Goal: Complete application form: Complete application form

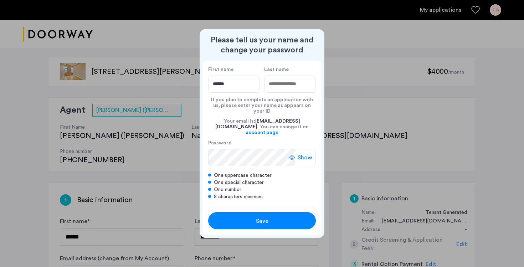
type input "******"
type input "**********"
click at [302, 153] on span "Show" at bounding box center [305, 157] width 15 height 9
click at [285, 217] on div "Save" at bounding box center [262, 221] width 68 height 9
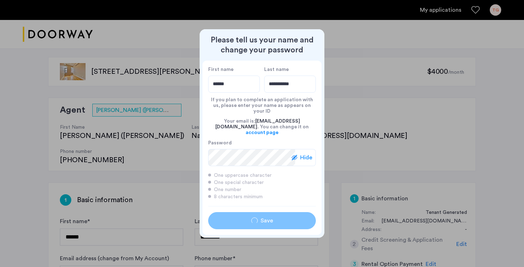
type input "******"
type input "**********"
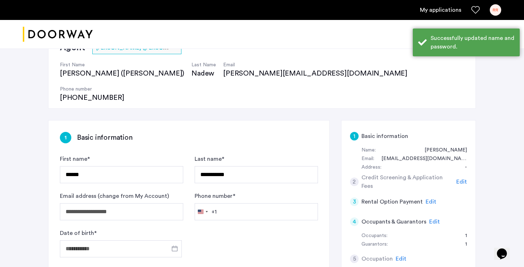
scroll to position [66, 0]
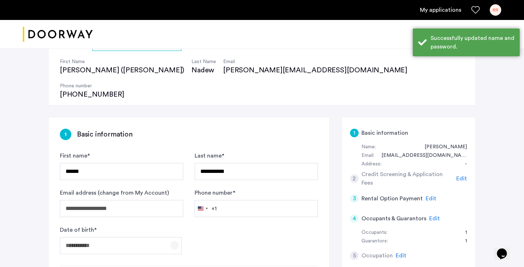
click at [177, 237] on span "Open calendar" at bounding box center [174, 245] width 17 height 17
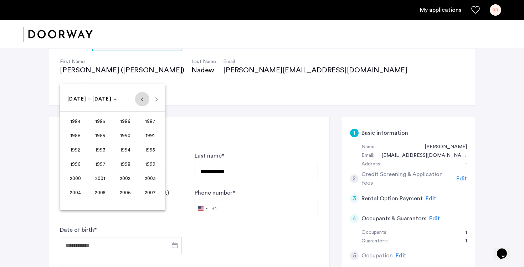
click at [145, 99] on span "Previous 24 years" at bounding box center [142, 99] width 14 height 14
click at [151, 148] on span "1971" at bounding box center [150, 149] width 22 height 13
click at [123, 165] on span "NOV" at bounding box center [125, 164] width 22 height 13
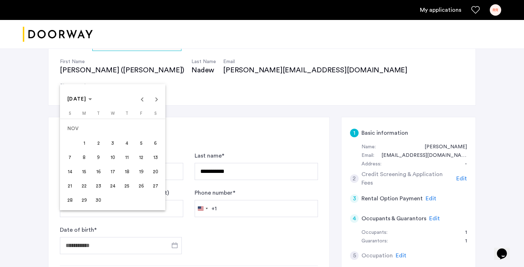
click at [100, 157] on span "9" at bounding box center [98, 157] width 13 height 13
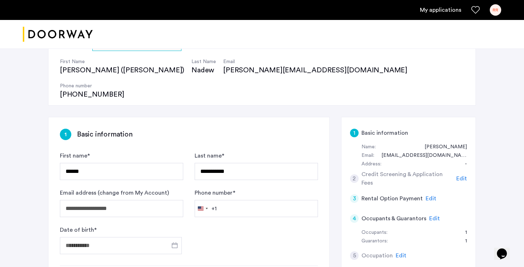
type input "**********"
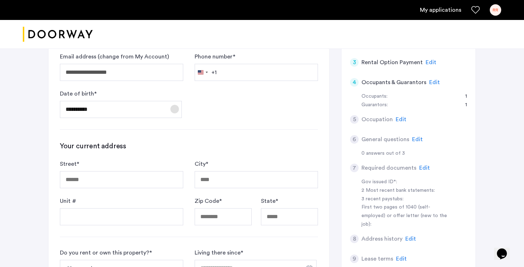
scroll to position [203, 0]
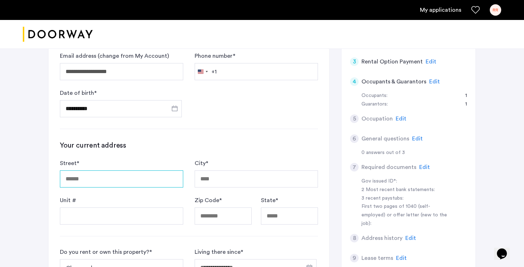
click at [141, 171] on input "Street *" at bounding box center [121, 179] width 123 height 17
type input "**********"
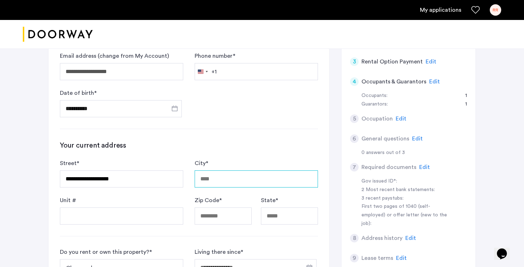
type input "*****"
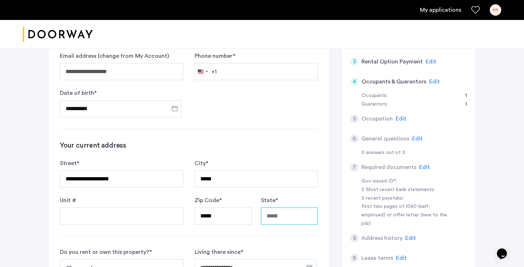
type input "**"
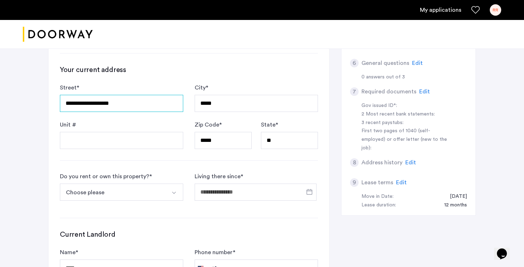
scroll to position [279, 0]
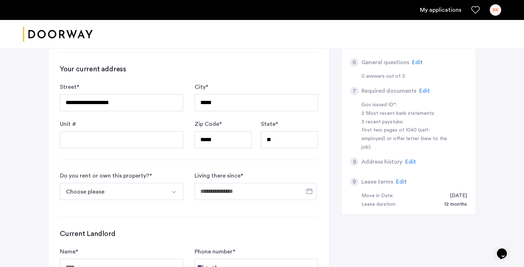
click at [167, 183] on button "Select option" at bounding box center [174, 191] width 17 height 17
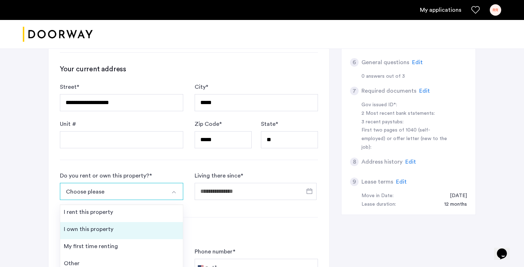
click at [152, 222] on li "I own this property" at bounding box center [121, 230] width 123 height 17
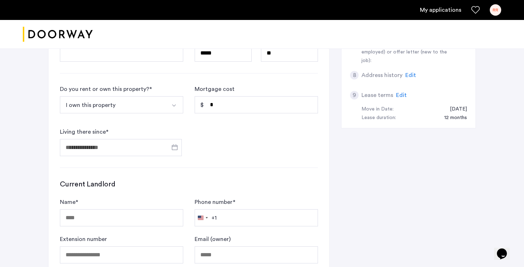
scroll to position [367, 0]
click at [172, 138] on span "Open calendar" at bounding box center [174, 146] width 17 height 17
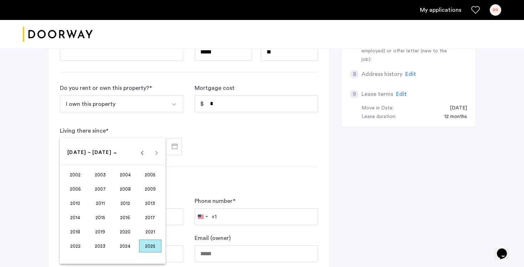
click at [140, 206] on span "2013" at bounding box center [150, 203] width 22 height 13
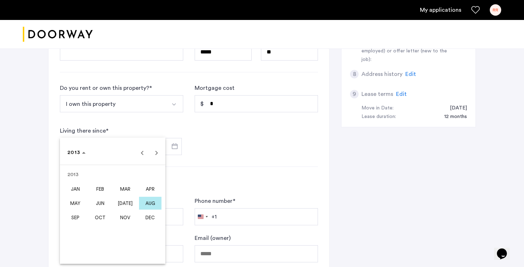
click at [80, 202] on span "MAY" at bounding box center [75, 203] width 22 height 13
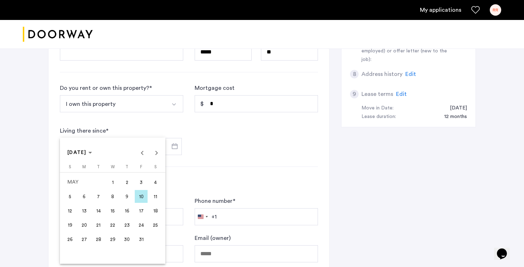
click at [114, 183] on span "1" at bounding box center [112, 182] width 13 height 13
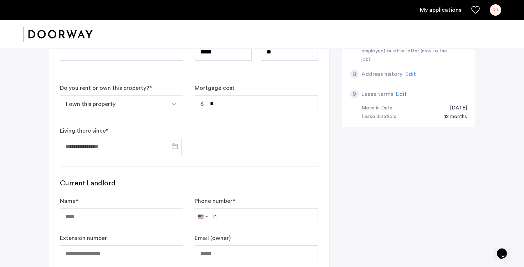
type input "**********"
click at [156, 208] on input "Name *" at bounding box center [121, 216] width 123 height 17
type input "**********"
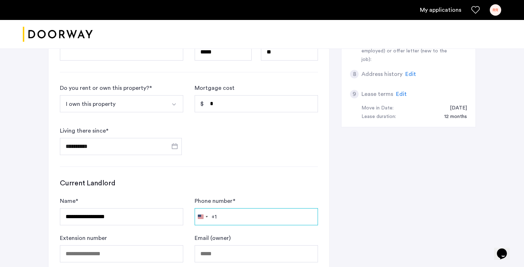
click at [239, 208] on input "Phone number *" at bounding box center [256, 216] width 123 height 17
type input "**********"
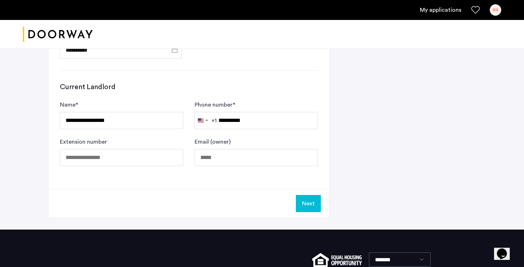
click at [309, 195] on button "Next" at bounding box center [308, 203] width 25 height 17
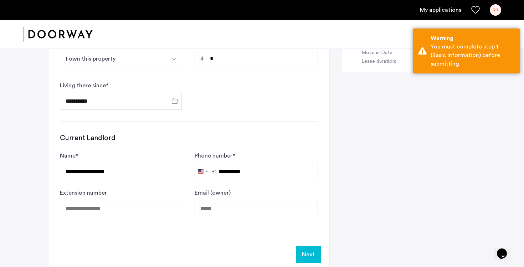
scroll to position [312, 0]
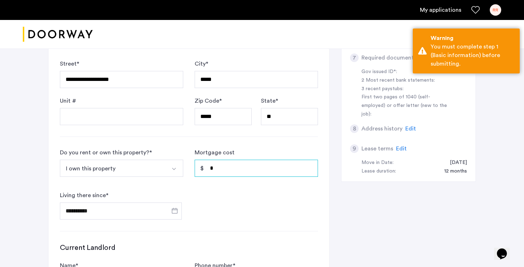
click at [265, 160] on input "*" at bounding box center [256, 168] width 123 height 17
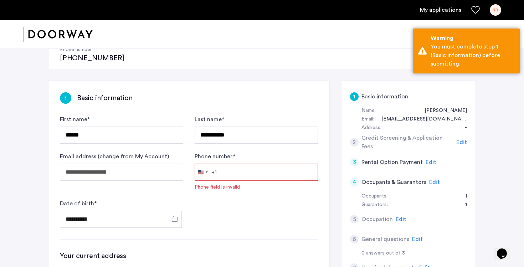
scroll to position [93, 0]
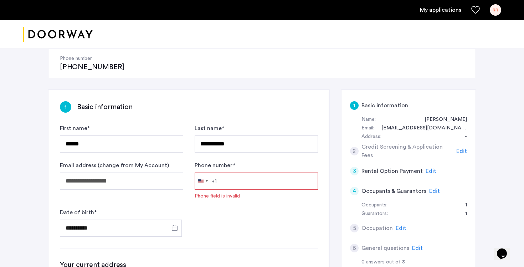
click at [239, 173] on input "Phone number *" at bounding box center [256, 181] width 123 height 17
type input "**********"
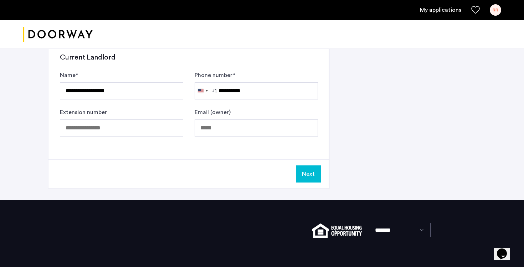
scroll to position [505, 0]
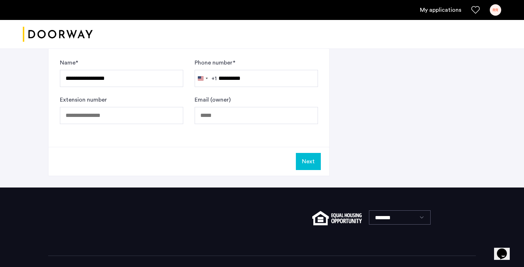
click at [310, 153] on button "Next" at bounding box center [308, 161] width 25 height 17
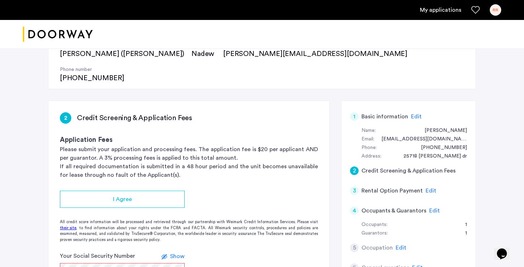
scroll to position [94, 0]
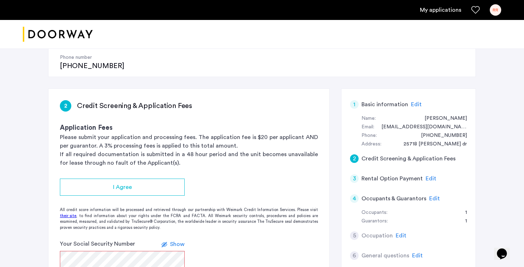
click at [399, 233] on span "Edit" at bounding box center [401, 236] width 11 height 6
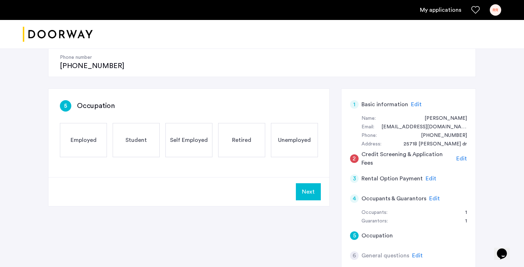
click at [89, 127] on div "Employed" at bounding box center [83, 140] width 47 height 34
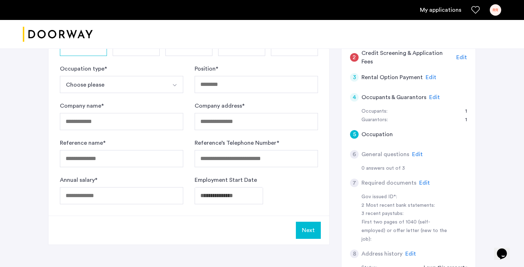
scroll to position [202, 0]
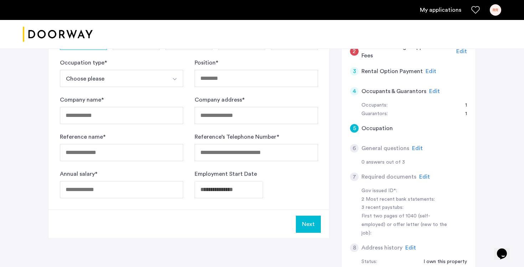
click at [415, 146] on span "Edit" at bounding box center [417, 149] width 11 height 6
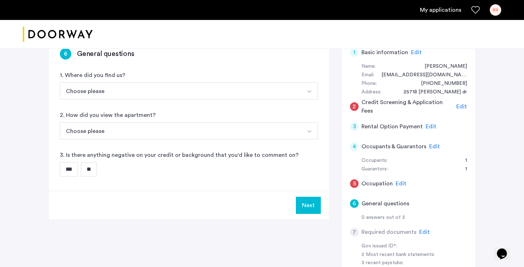
scroll to position [109, 0]
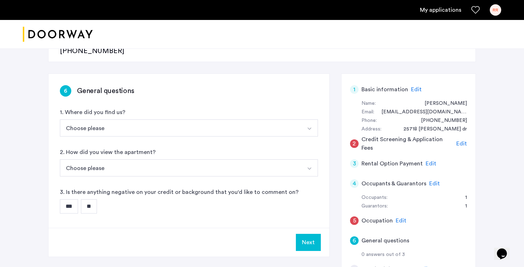
click at [179, 119] on button "Choose please" at bounding box center [180, 127] width 241 height 17
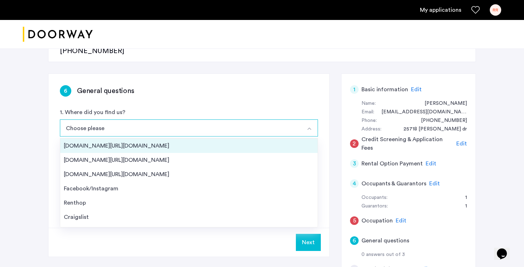
click at [174, 142] on div "[DOMAIN_NAME][URL][DOMAIN_NAME]" at bounding box center [189, 146] width 250 height 9
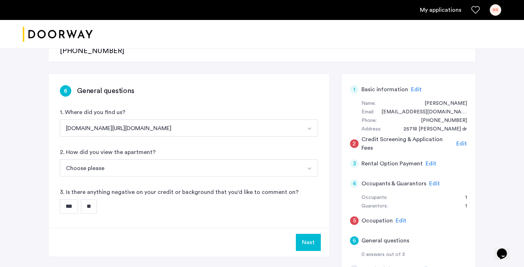
click at [154, 159] on button "Choose please" at bounding box center [180, 167] width 241 height 17
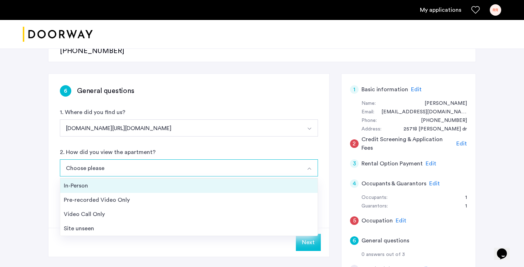
click at [147, 182] on div "In-Person" at bounding box center [189, 186] width 250 height 9
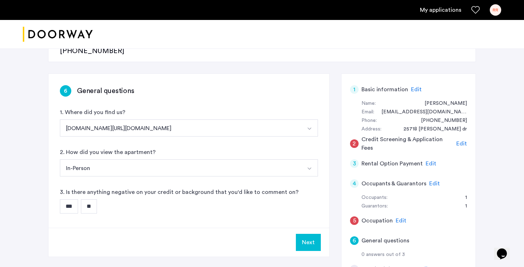
click at [90, 199] on input "**" at bounding box center [89, 206] width 16 height 14
click at [308, 234] on button "Next" at bounding box center [308, 242] width 25 height 17
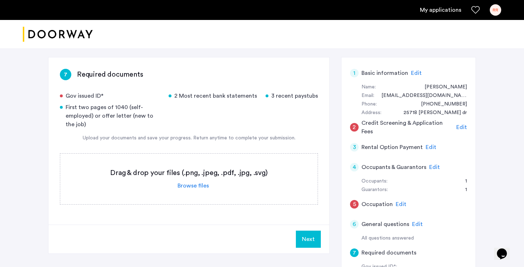
scroll to position [128, 0]
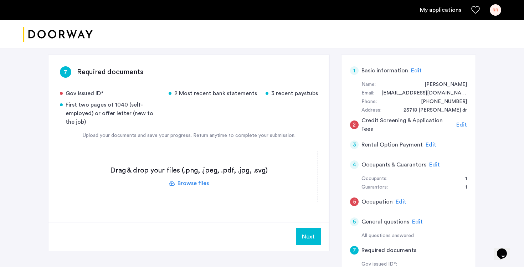
click at [197, 161] on label at bounding box center [189, 176] width 258 height 51
click at [0, 0] on input "file" at bounding box center [0, 0] width 0 height 0
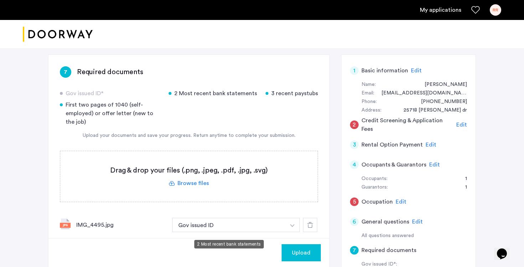
click at [281, 247] on button "2 Most recent bank statements" at bounding box center [228, 254] width 113 height 14
click at [261, 247] on button "2 Most recent bank statements" at bounding box center [228, 254] width 113 height 14
click at [299, 228] on button "button" at bounding box center [292, 225] width 15 height 14
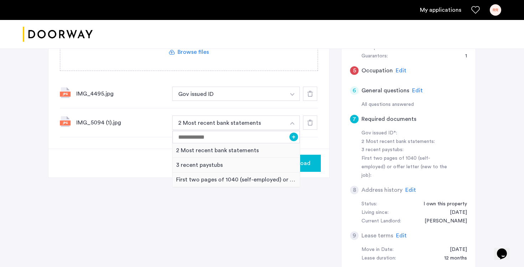
scroll to position [260, 0]
click at [290, 115] on button "button" at bounding box center [292, 122] width 15 height 14
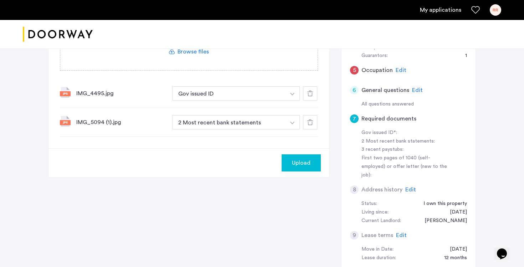
click at [312, 115] on div at bounding box center [310, 122] width 14 height 14
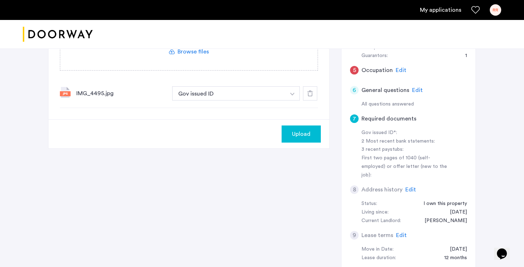
click at [310, 91] on use at bounding box center [310, 94] width 6 height 6
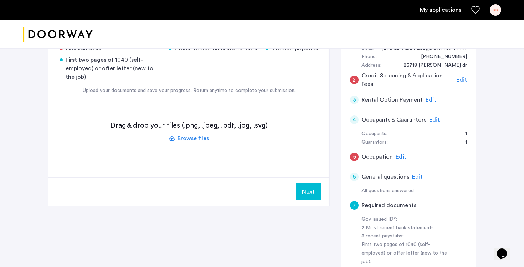
scroll to position [169, 0]
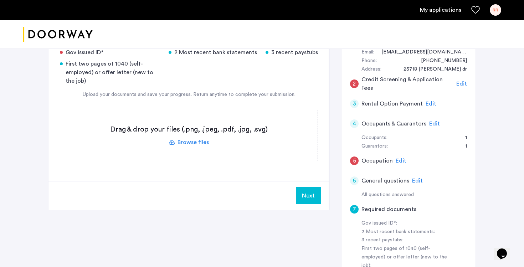
click at [183, 118] on label at bounding box center [189, 135] width 258 height 51
click at [0, 0] on input "file" at bounding box center [0, 0] width 0 height 0
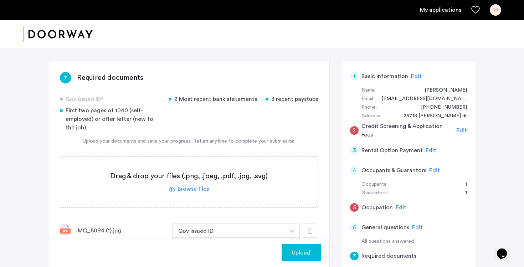
scroll to position [105, 0]
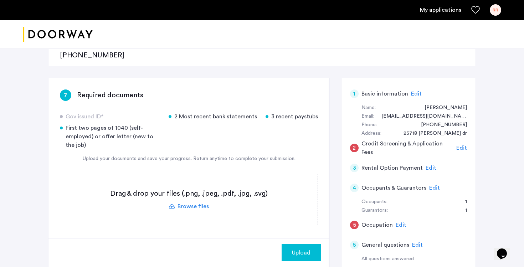
click at [189, 184] on label at bounding box center [189, 199] width 258 height 51
click at [0, 0] on input "file" at bounding box center [0, 0] width 0 height 0
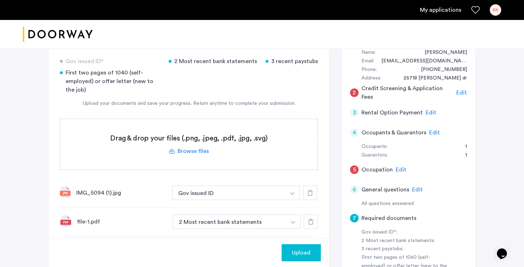
scroll to position [164, 0]
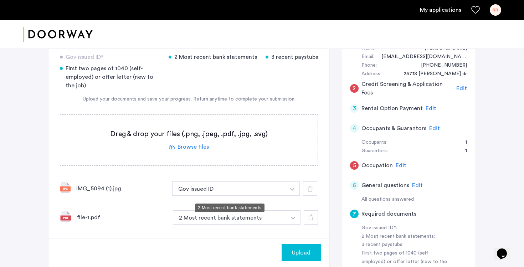
click at [220, 210] on button "2 Most recent bank statements" at bounding box center [229, 217] width 113 height 14
click at [264, 210] on button "2 Most recent bank statements" at bounding box center [229, 217] width 113 height 14
click at [297, 193] on button "button" at bounding box center [292, 189] width 15 height 14
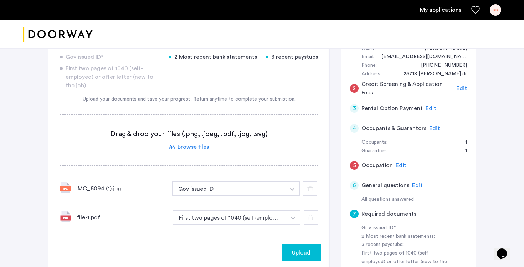
click at [201, 121] on label at bounding box center [189, 140] width 258 height 51
click at [0, 0] on input "file" at bounding box center [0, 0] width 0 height 0
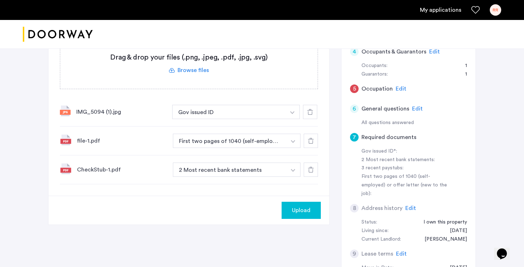
scroll to position [241, 0]
click at [206, 162] on button "2 Most recent bank statements" at bounding box center [229, 169] width 113 height 14
click at [233, 162] on button "2 Most recent bank statements" at bounding box center [229, 169] width 113 height 14
click at [294, 114] on img "button" at bounding box center [292, 112] width 4 height 3
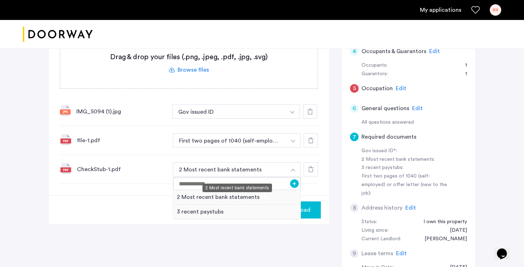
click at [266, 188] on div "2 Most recent bank statements" at bounding box center [238, 188] width 70 height 9
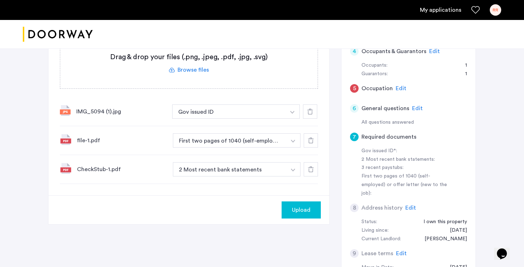
click at [290, 119] on button "button" at bounding box center [292, 112] width 15 height 14
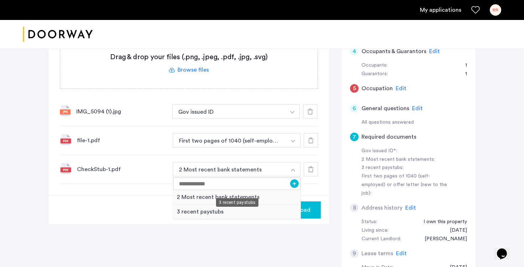
click at [182, 205] on div "3 recent paystubs" at bounding box center [236, 212] width 127 height 15
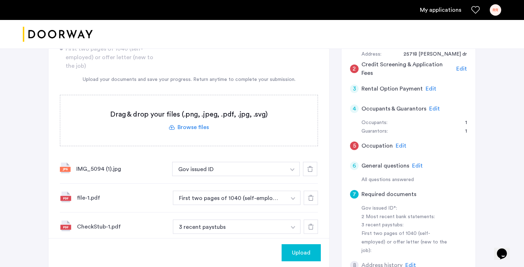
scroll to position [168, 0]
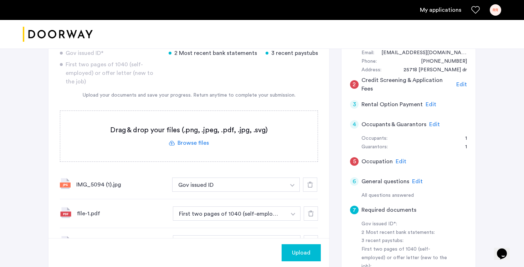
click at [189, 116] on label at bounding box center [189, 136] width 258 height 51
click at [0, 0] on input "file" at bounding box center [0, 0] width 0 height 0
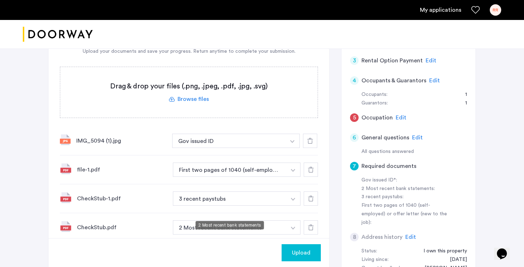
scroll to position [213, 0]
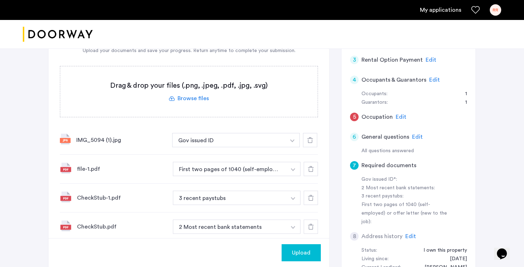
click at [291, 142] on img "button" at bounding box center [292, 140] width 4 height 3
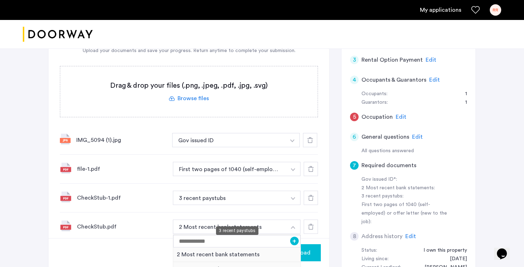
click at [244, 262] on div "3 recent paystubs" at bounding box center [236, 269] width 127 height 15
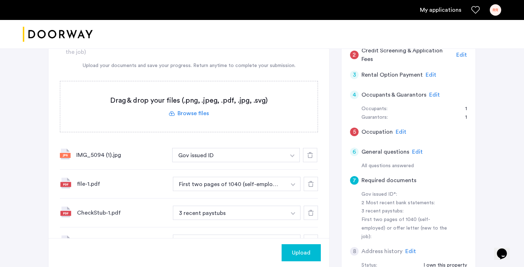
scroll to position [224, 0]
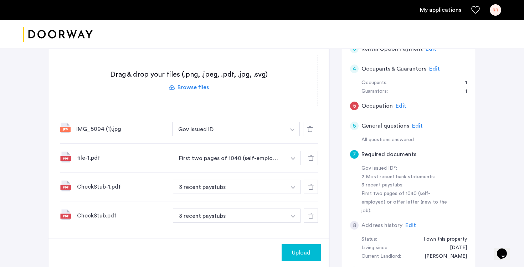
click at [311, 249] on div "Upload" at bounding box center [301, 253] width 28 height 9
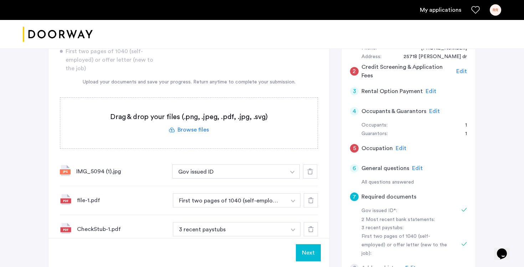
scroll to position [181, 0]
click at [397, 146] on span "Edit" at bounding box center [401, 149] width 11 height 6
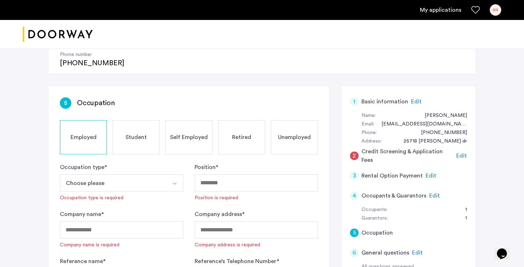
scroll to position [96, 0]
